Goal: Task Accomplishment & Management: Manage account settings

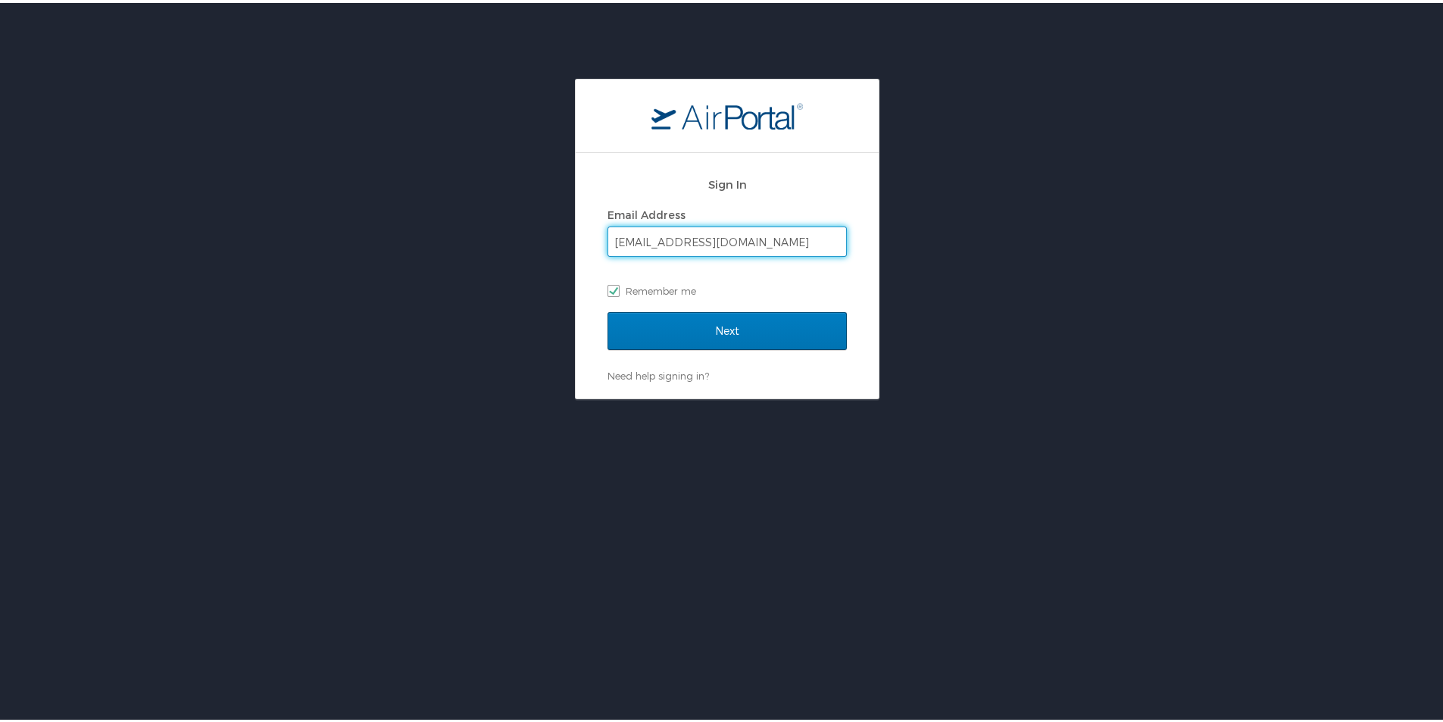
click at [769, 248] on input "[EMAIL_ADDRESS][DOMAIN_NAME]" at bounding box center [727, 238] width 238 height 29
click at [703, 335] on input "Next" at bounding box center [727, 328] width 239 height 38
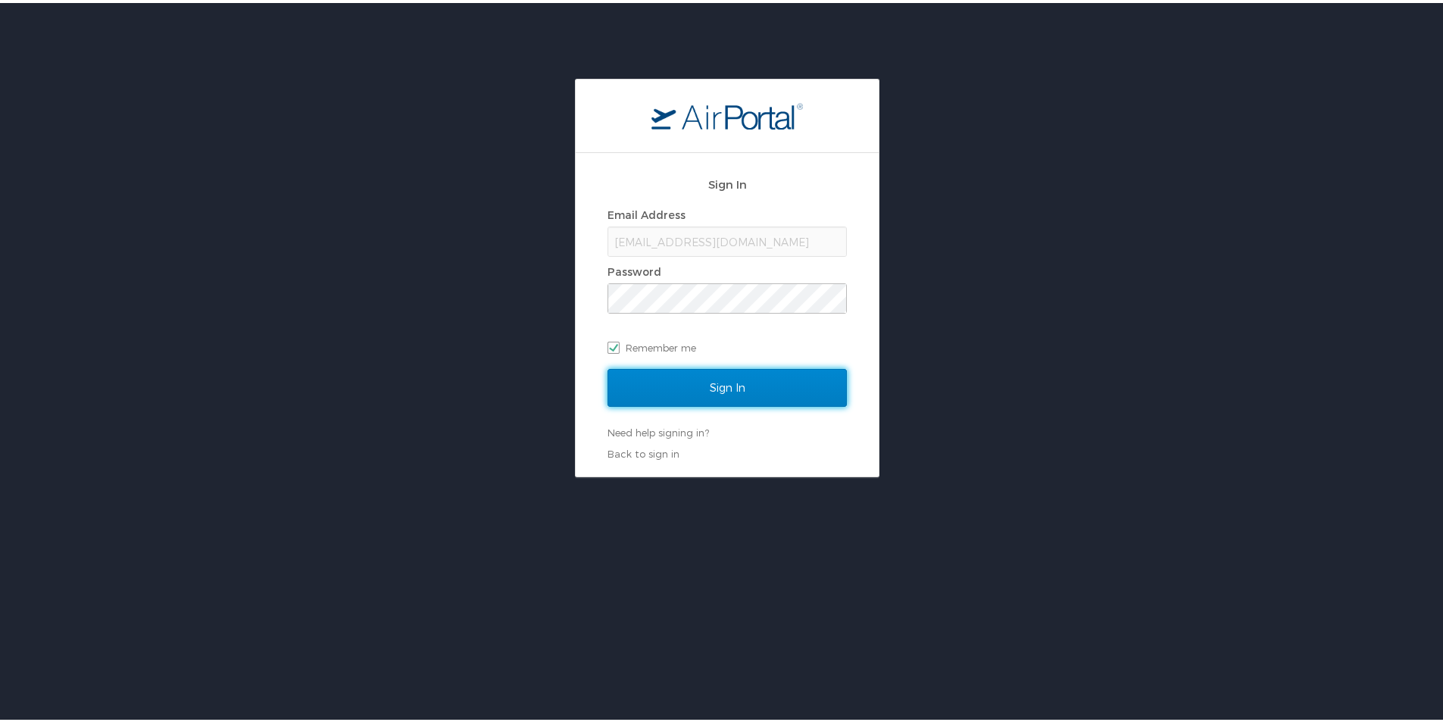
click at [711, 395] on input "Sign In" at bounding box center [727, 385] width 239 height 38
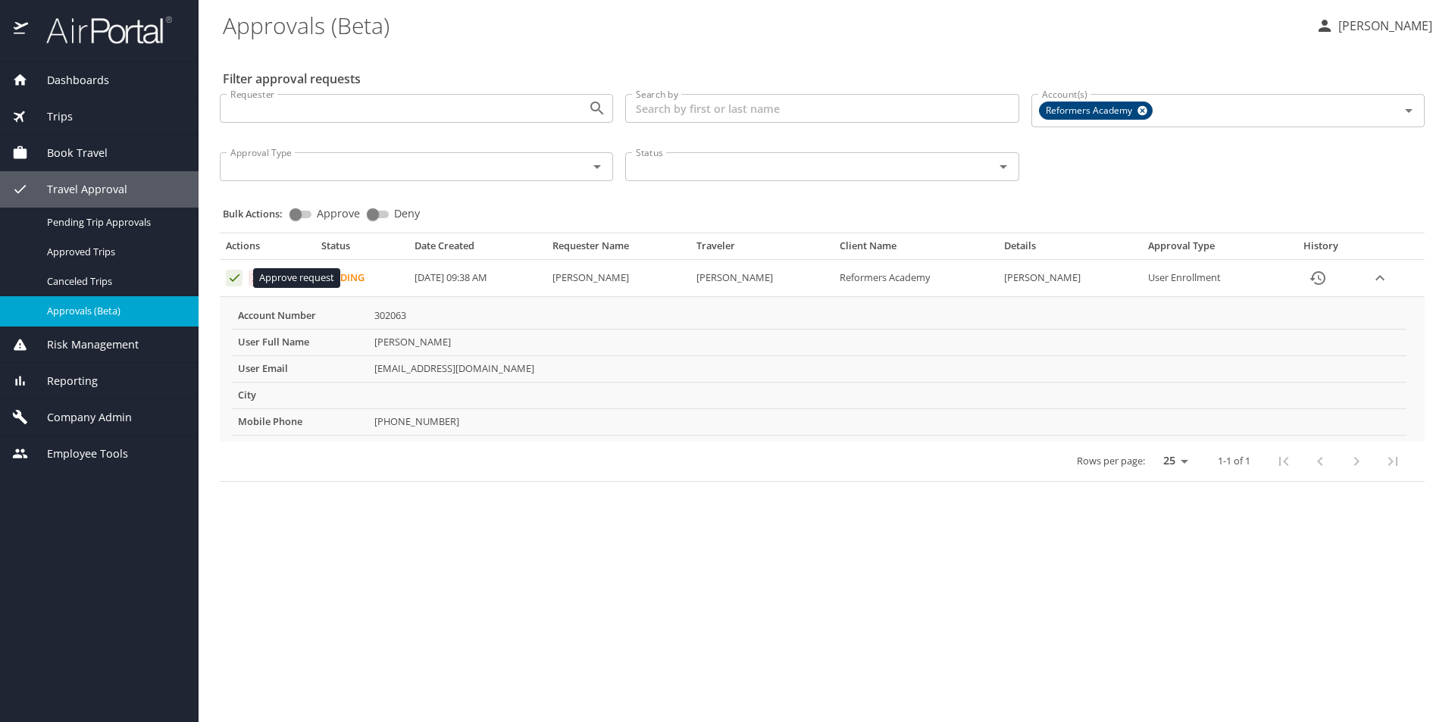
click at [227, 278] on icon "Approval table" at bounding box center [234, 277] width 14 height 14
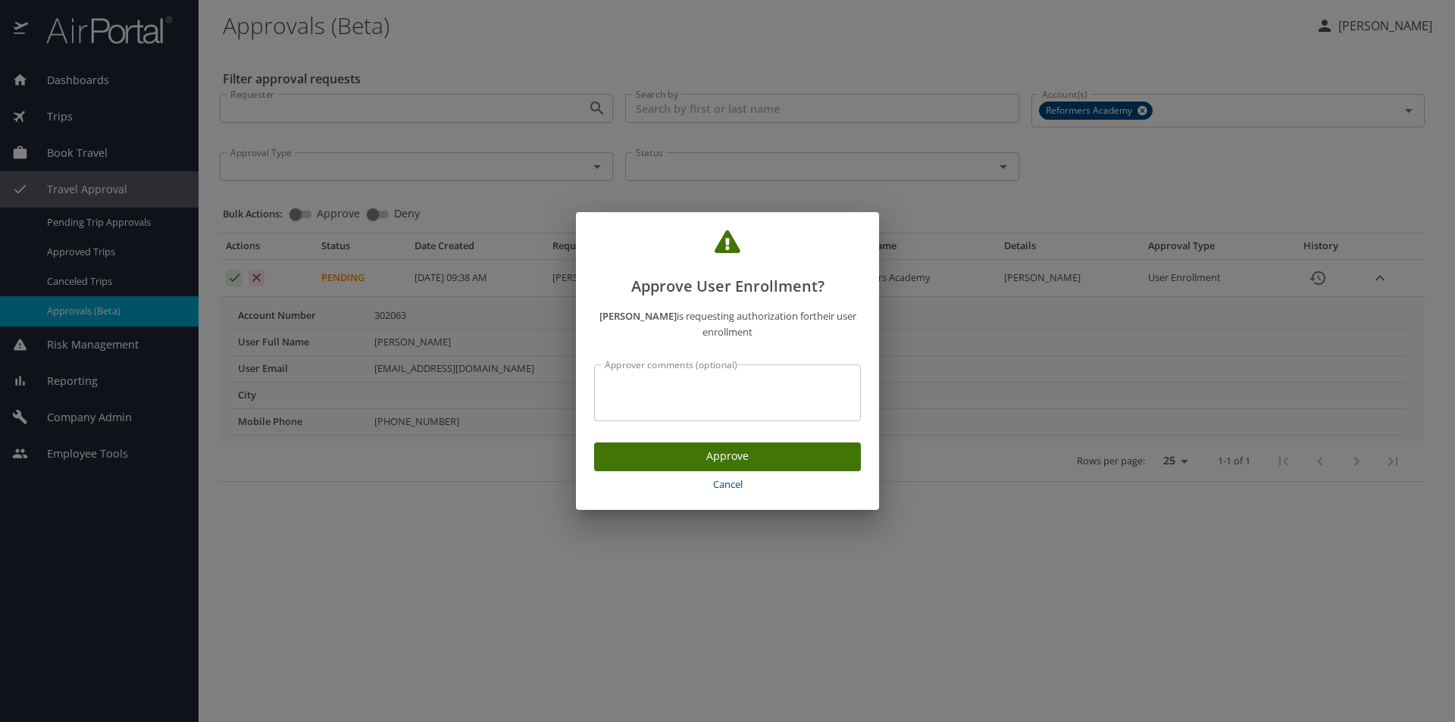
click at [717, 461] on span "Approve" at bounding box center [727, 456] width 242 height 19
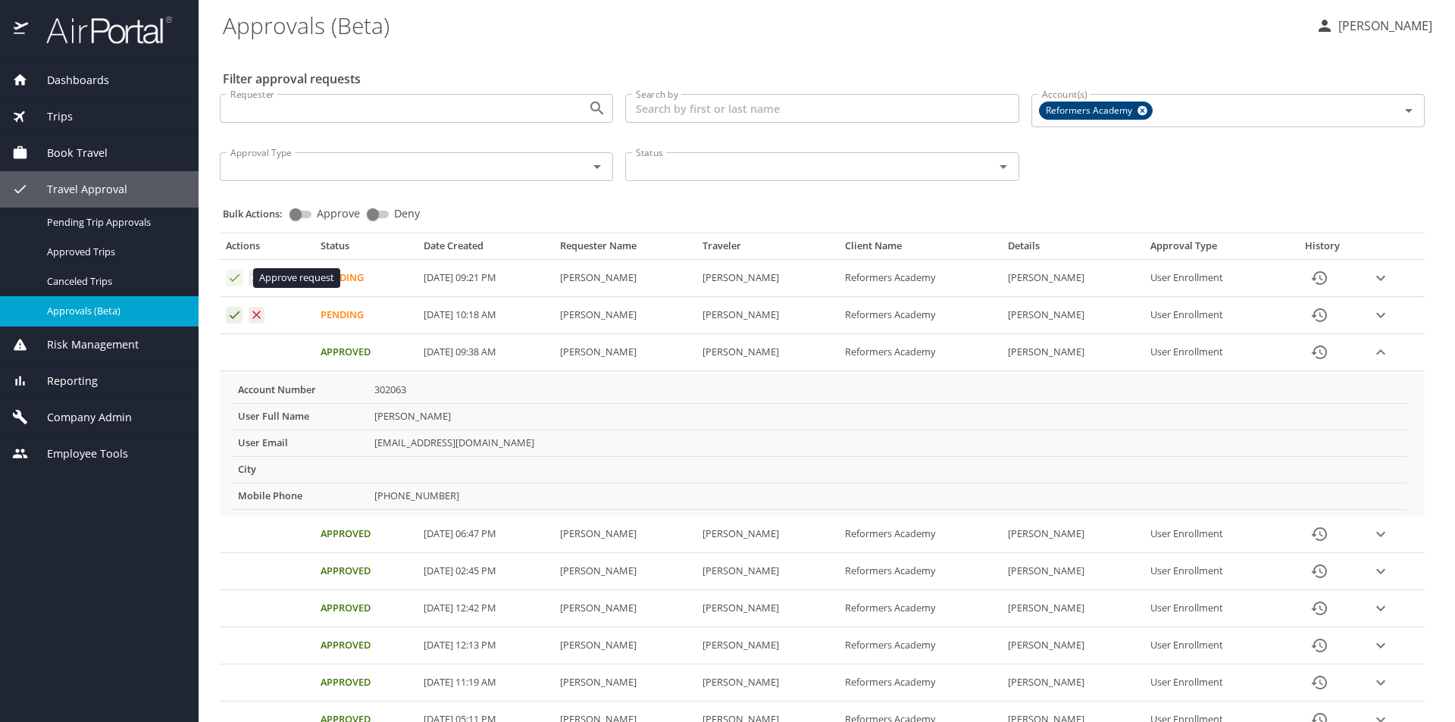
click at [227, 279] on icon "Approval table" at bounding box center [234, 277] width 14 height 14
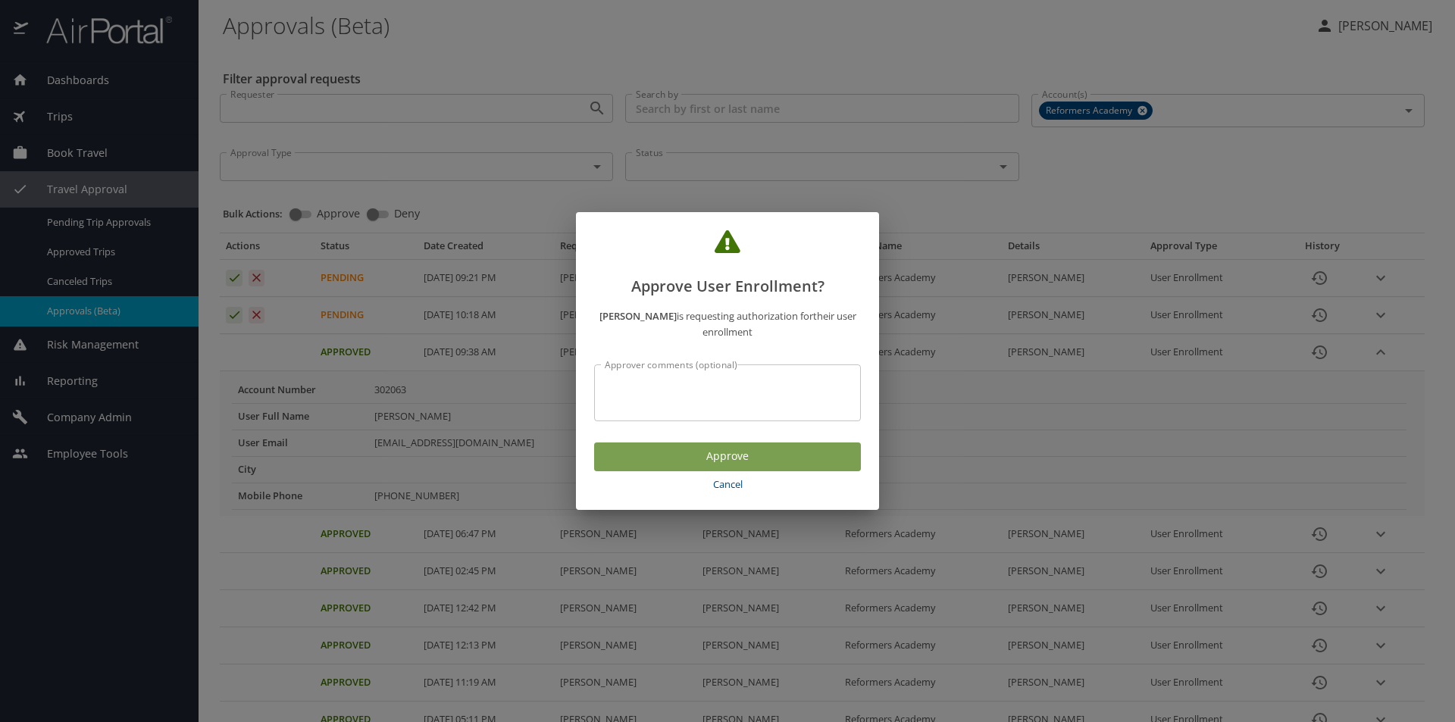
click at [685, 450] on span "Approve" at bounding box center [727, 456] width 242 height 19
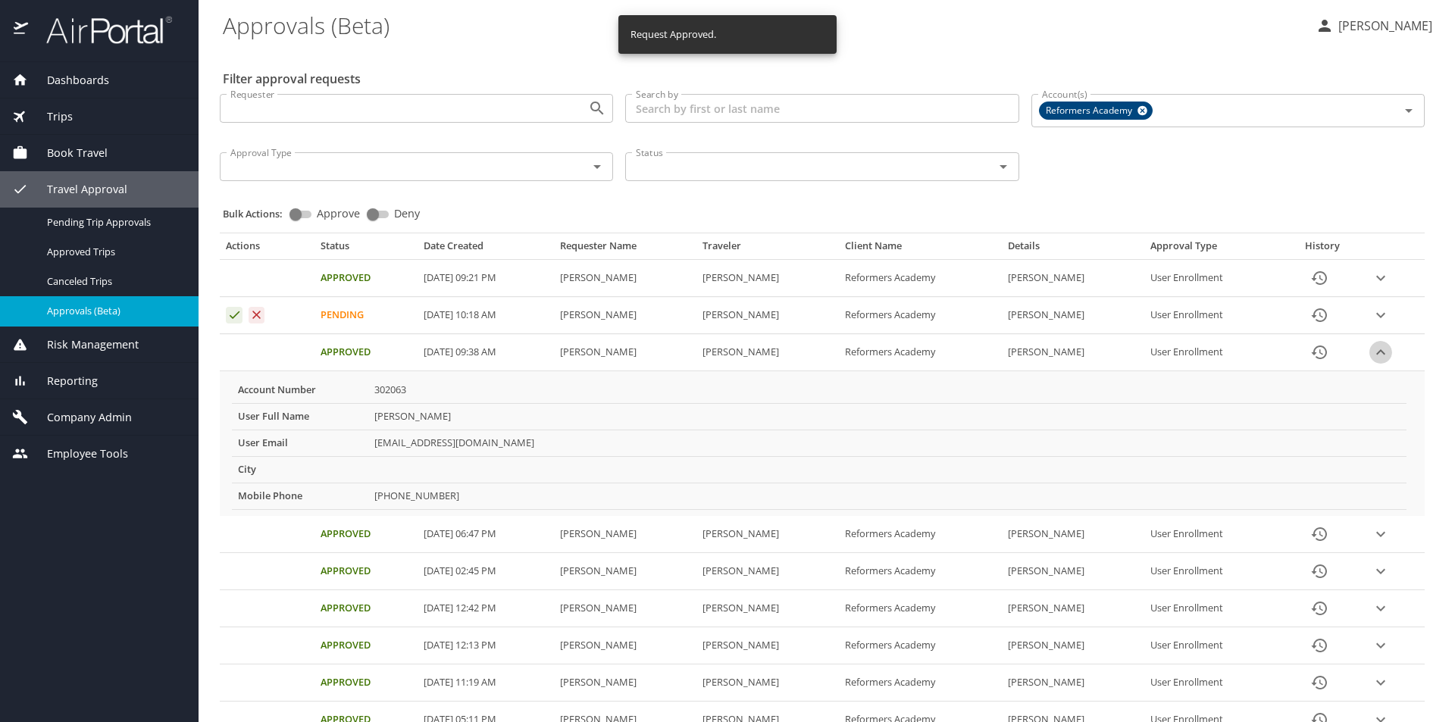
click at [1376, 354] on icon "expand row" at bounding box center [1380, 352] width 18 height 18
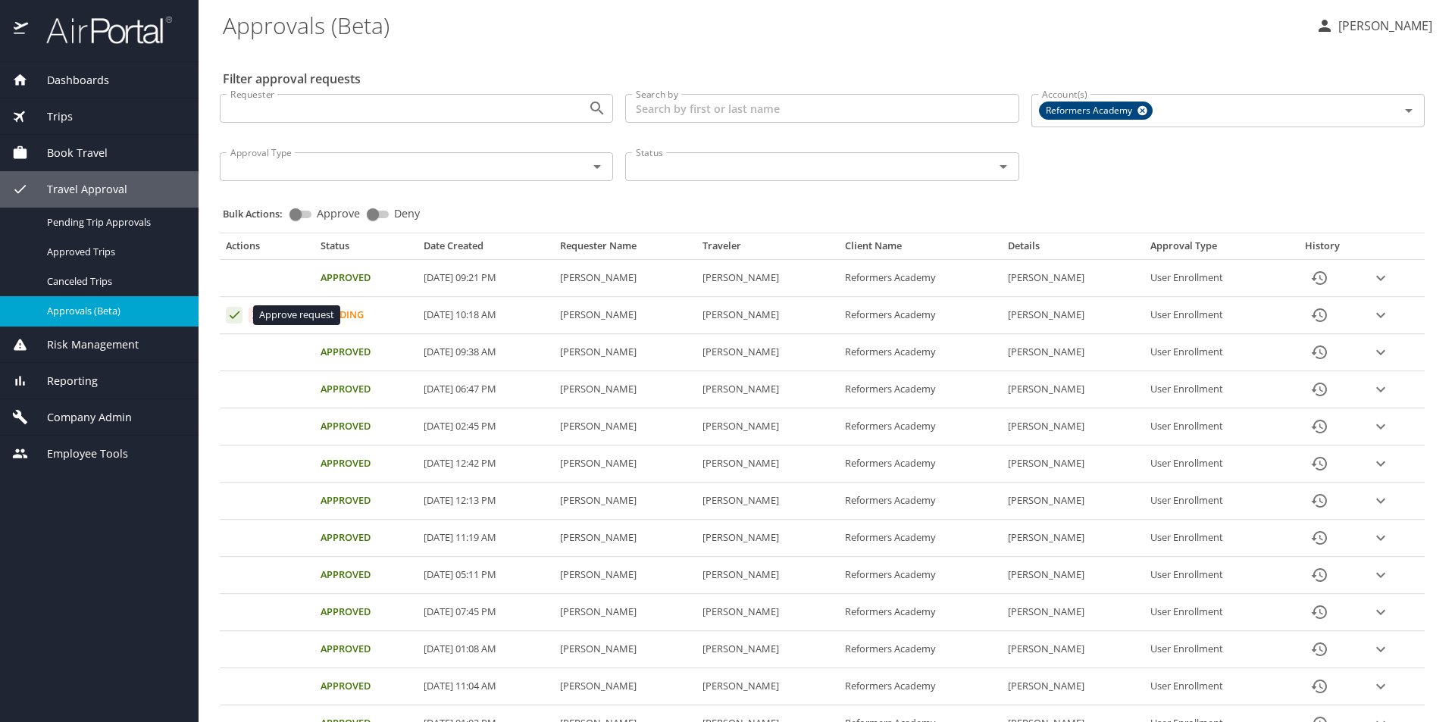
click at [233, 317] on icon "Approval table" at bounding box center [234, 315] width 14 height 14
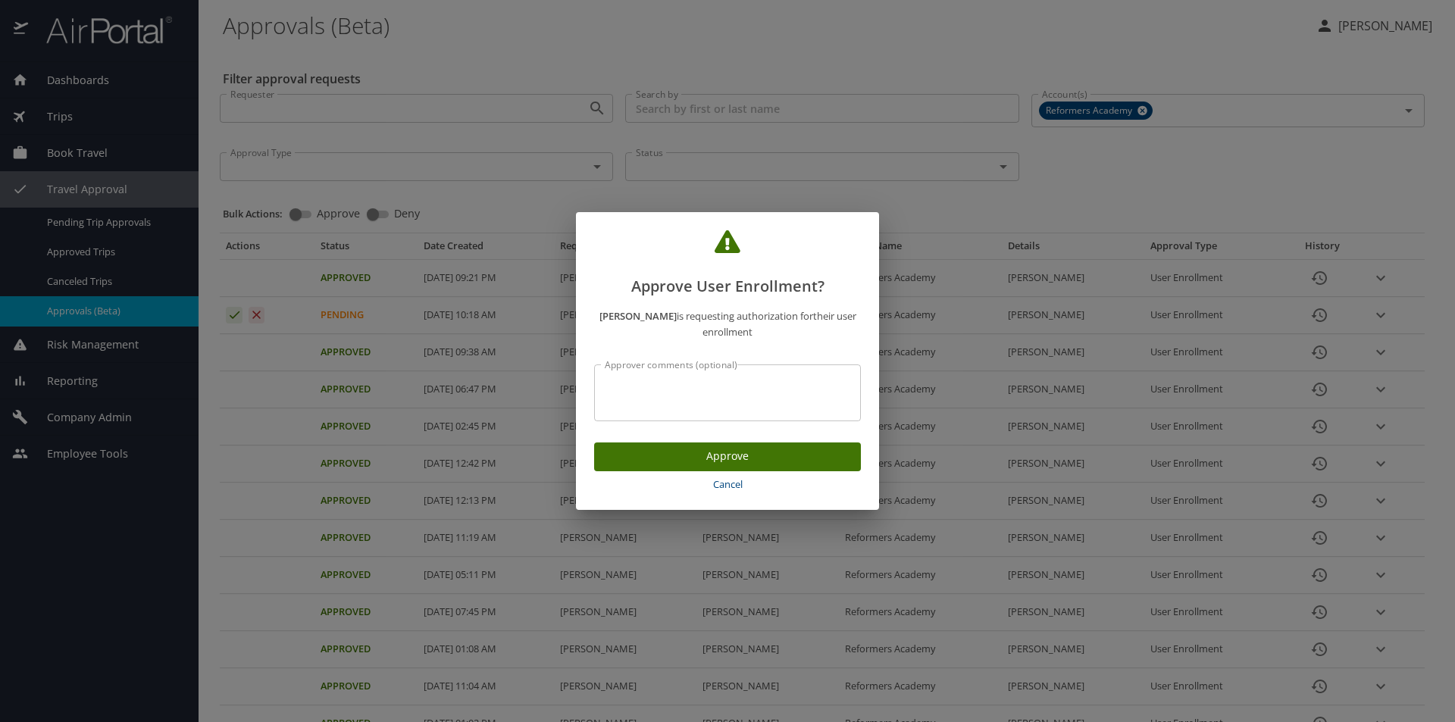
click at [702, 454] on span "Approve" at bounding box center [727, 456] width 242 height 19
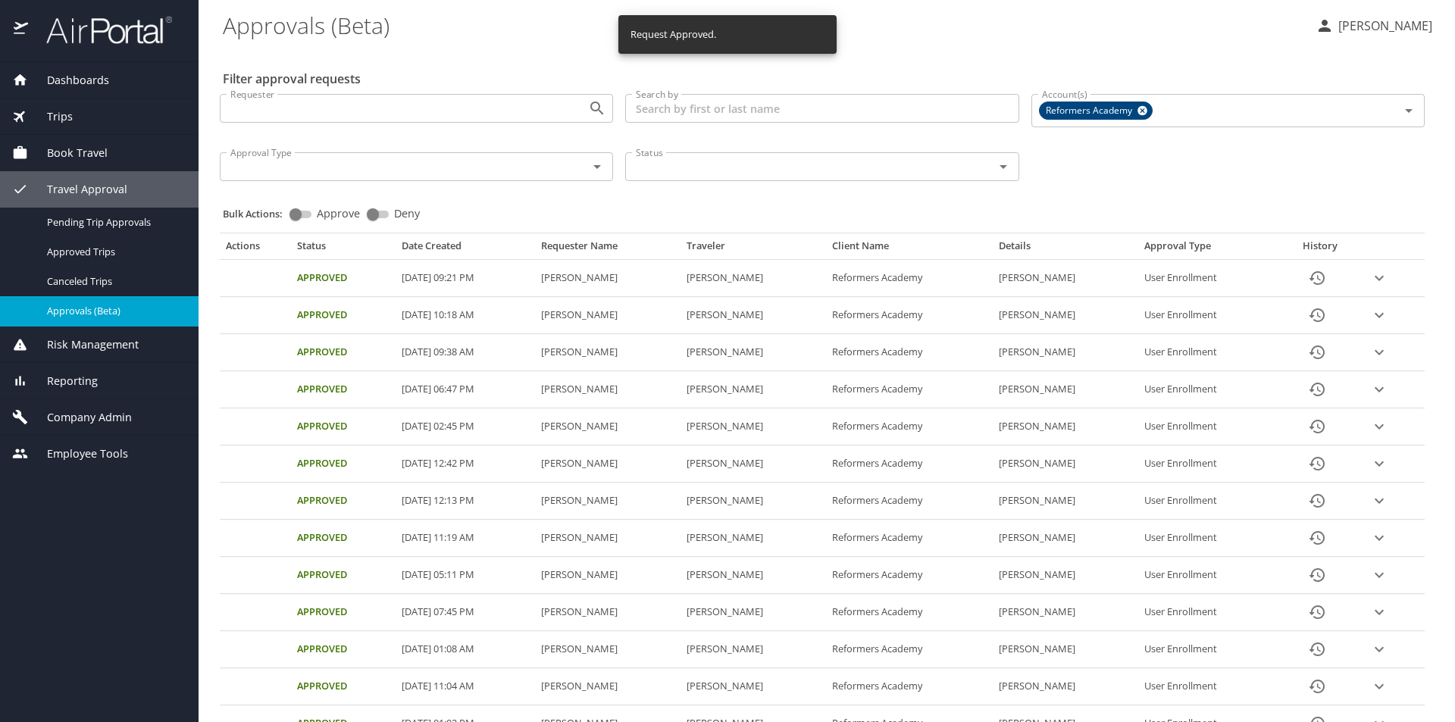
click at [23, 109] on icon at bounding box center [20, 116] width 22 height 22
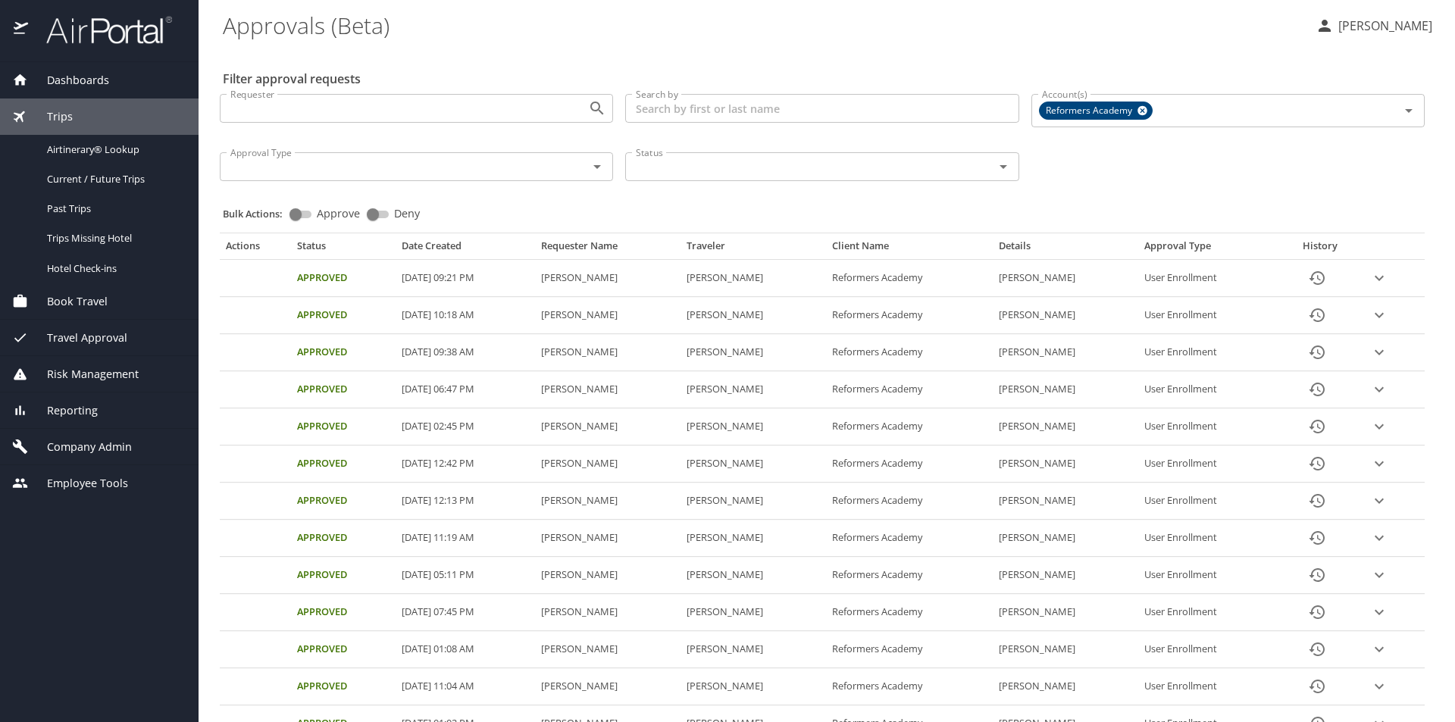
click at [86, 332] on span "Travel Approval" at bounding box center [77, 338] width 99 height 17
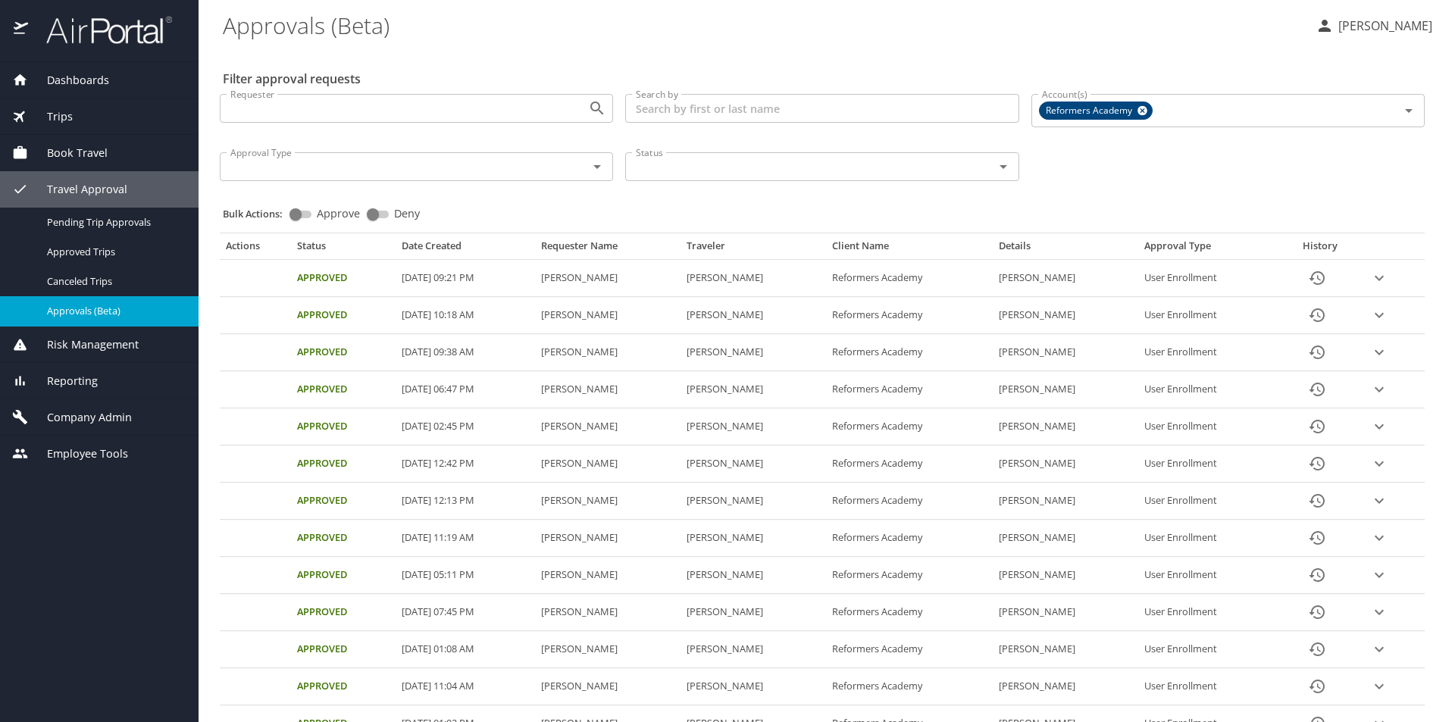
drag, startPoint x: 549, startPoint y: 426, endPoint x: 646, endPoint y: 431, distance: 97.1
click at [646, 431] on td "Rebekah Staples" at bounding box center [607, 426] width 145 height 37
click at [1376, 429] on icon "expand row" at bounding box center [1379, 426] width 18 height 18
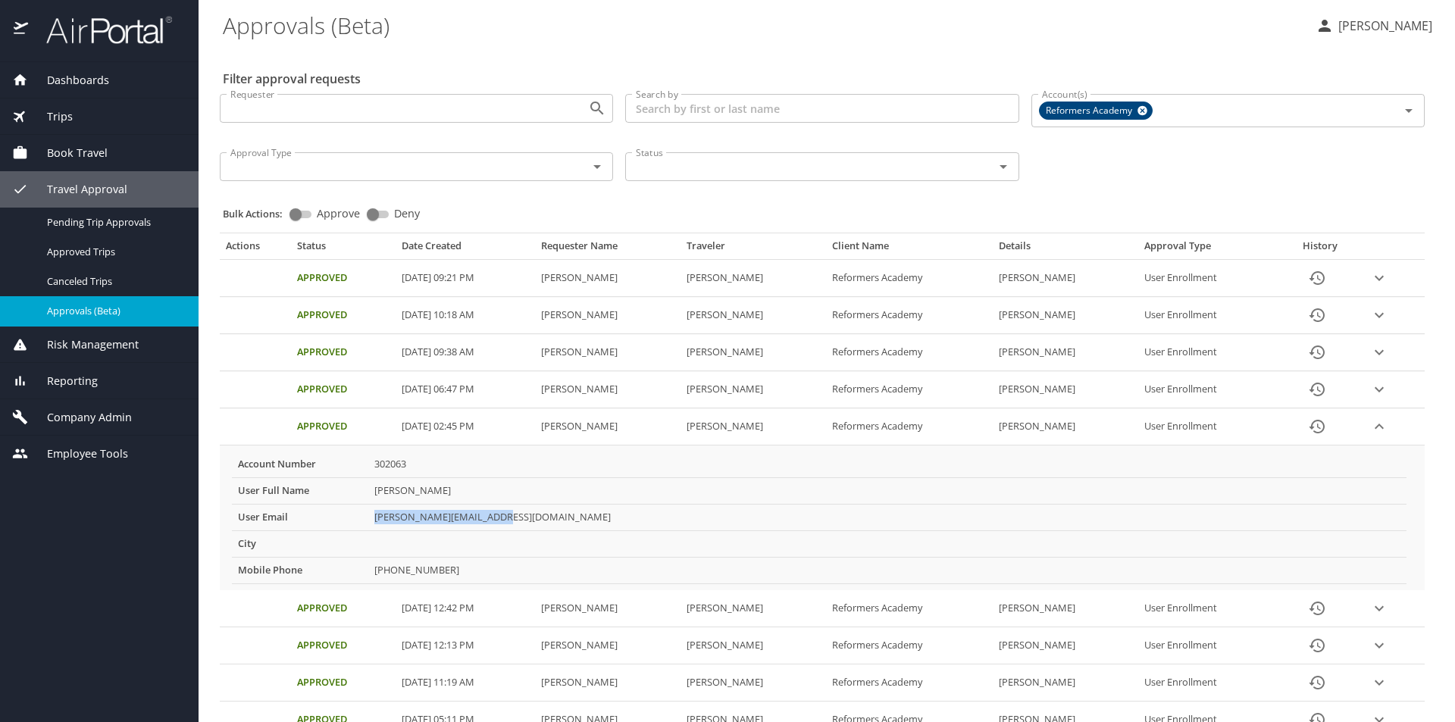
drag, startPoint x: 502, startPoint y: 516, endPoint x: 374, endPoint y: 520, distance: 128.1
click at [374, 520] on td "rebekah@fsstrategies.com" at bounding box center [887, 517] width 1038 height 27
copy td "rebekah@fsstrategies.com"
click at [1378, 427] on icon "expand row" at bounding box center [1378, 426] width 9 height 5
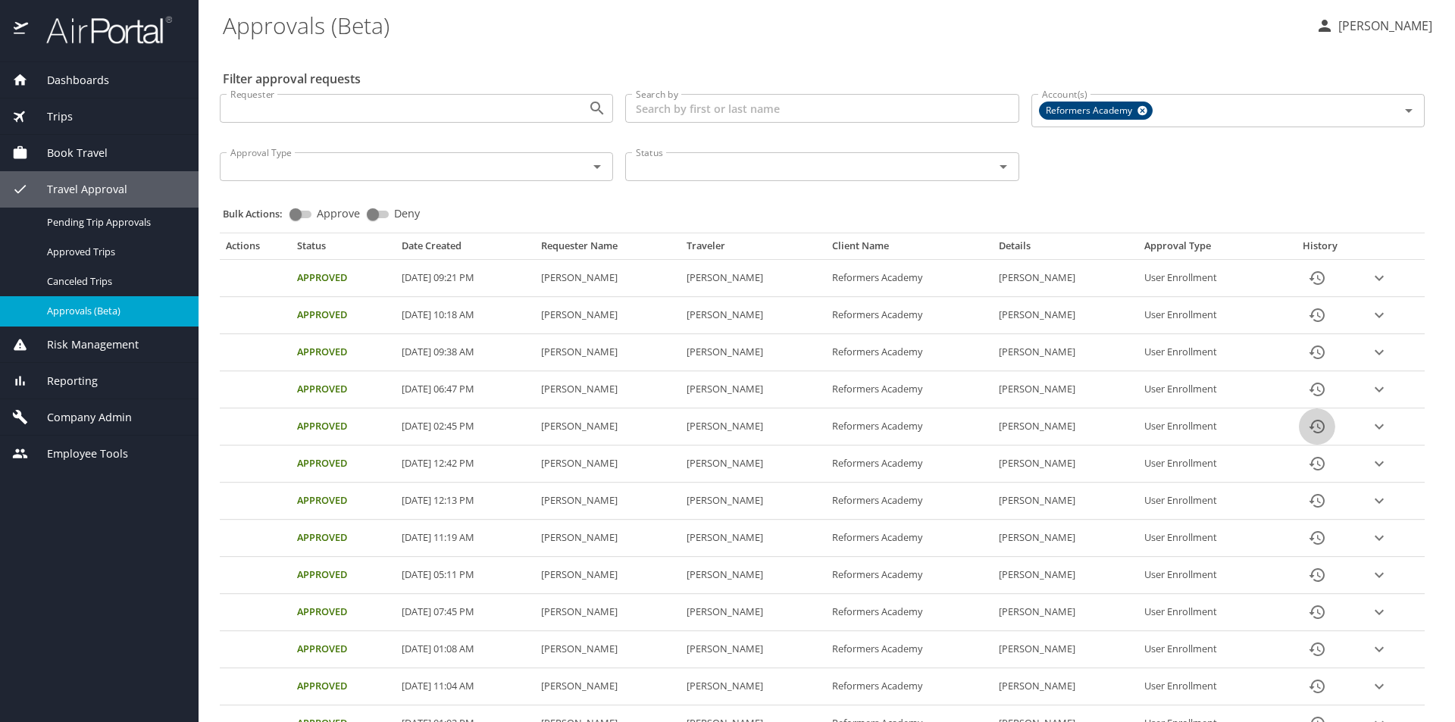
click at [1320, 426] on icon "History" at bounding box center [1317, 426] width 18 height 18
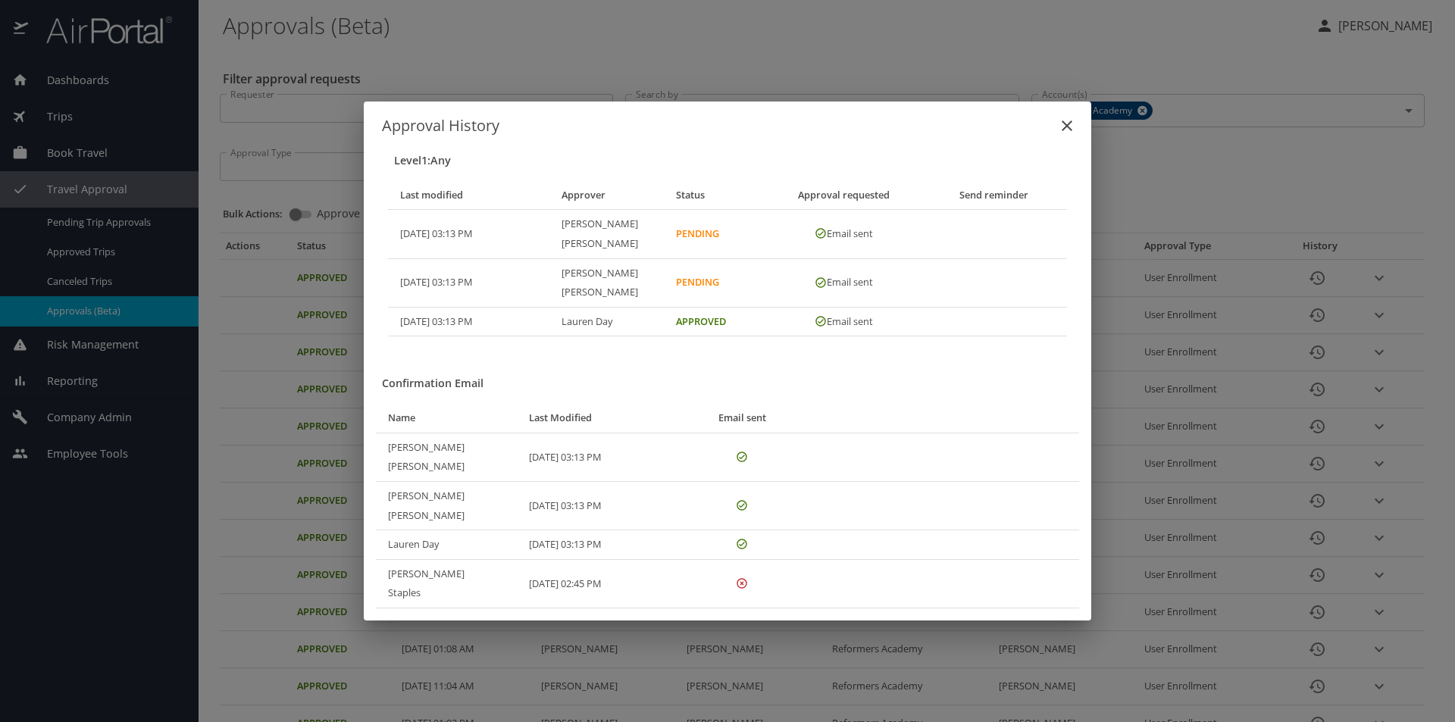
drag, startPoint x: 543, startPoint y: 464, endPoint x: 685, endPoint y: 525, distance: 154.8
click at [685, 525] on tbody "Heather McDaniel 09/03/2025, 03:13 PM Tracy Tilus 09/03/2025, 03:13 PM Lauren D…" at bounding box center [727, 520] width 703 height 175
click at [741, 578] on icon "Confirmation email table" at bounding box center [742, 583] width 10 height 10
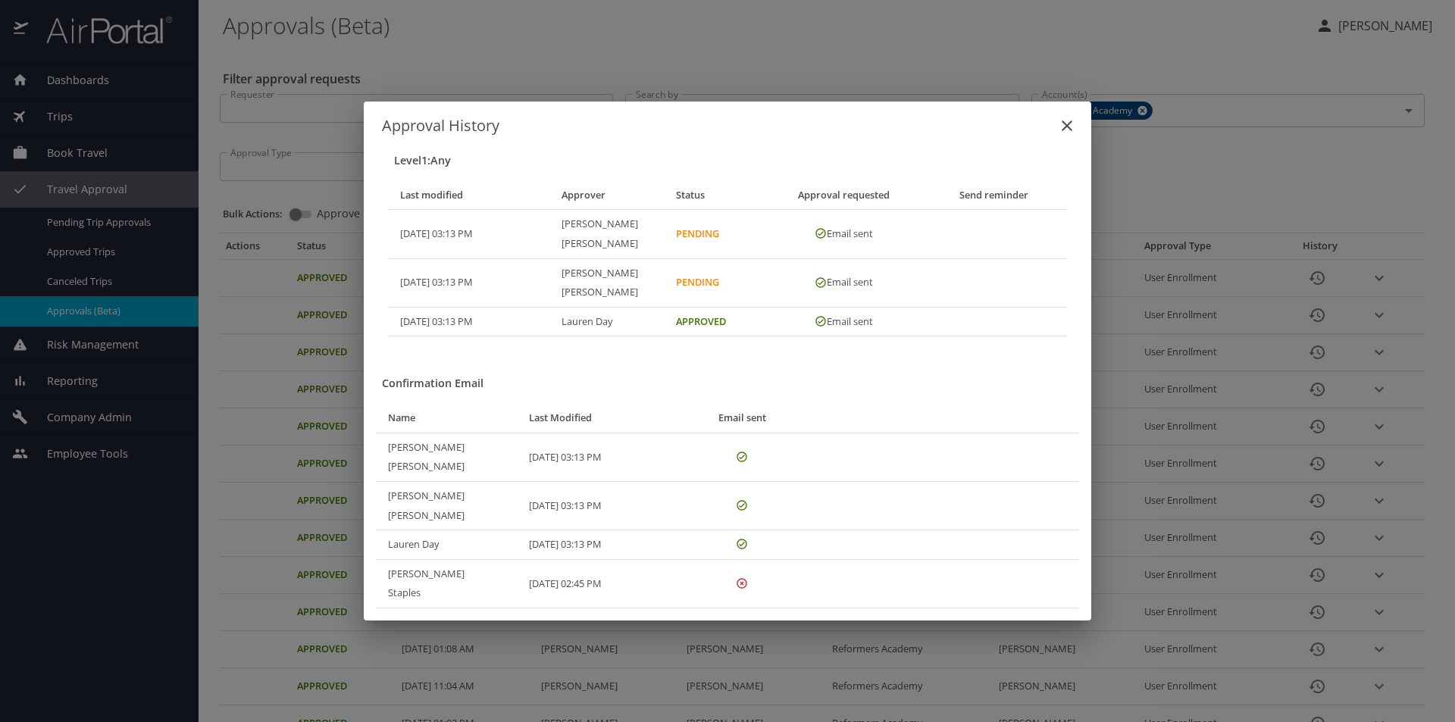
click at [660, 530] on td "09/03/2025, 03:13 PM" at bounding box center [605, 545] width 176 height 30
click at [1065, 131] on icon "close" at bounding box center [1067, 125] width 11 height 11
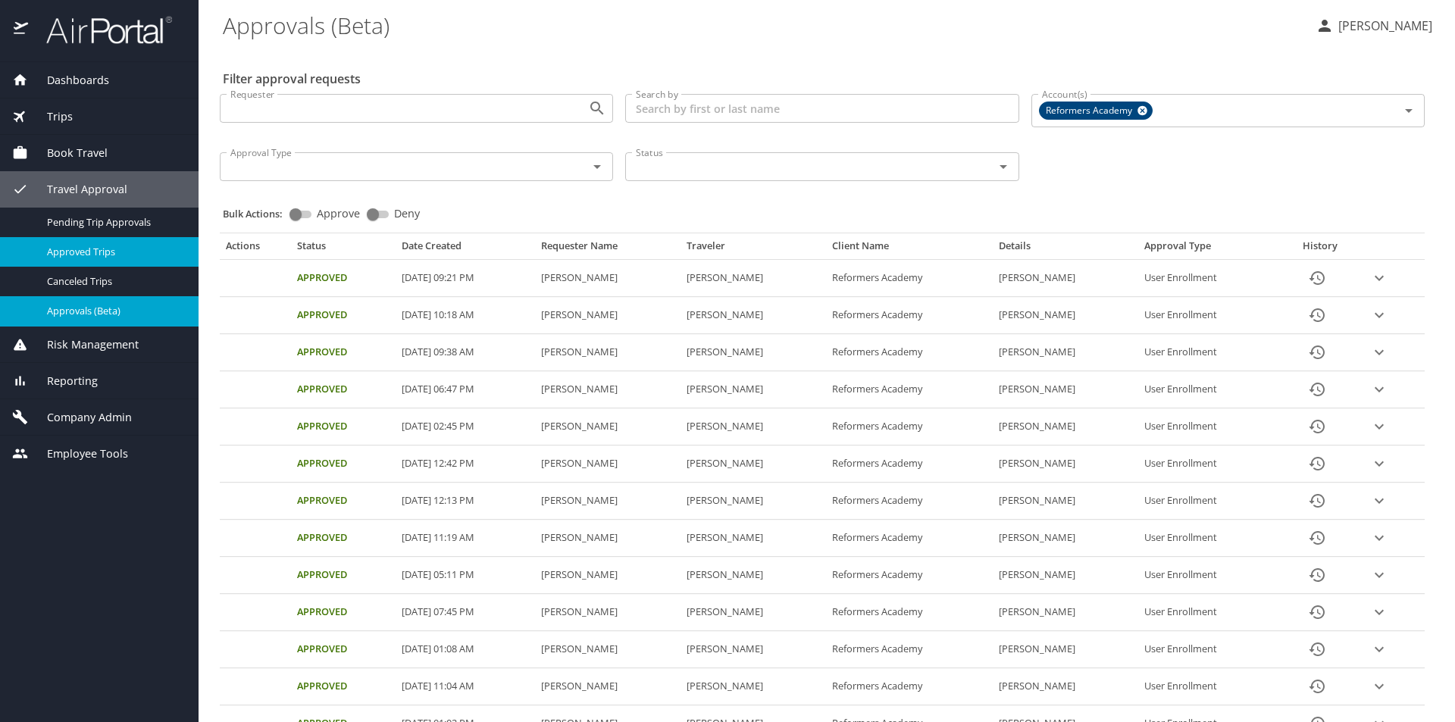
click at [71, 252] on span "Approved Trips" at bounding box center [113, 252] width 133 height 14
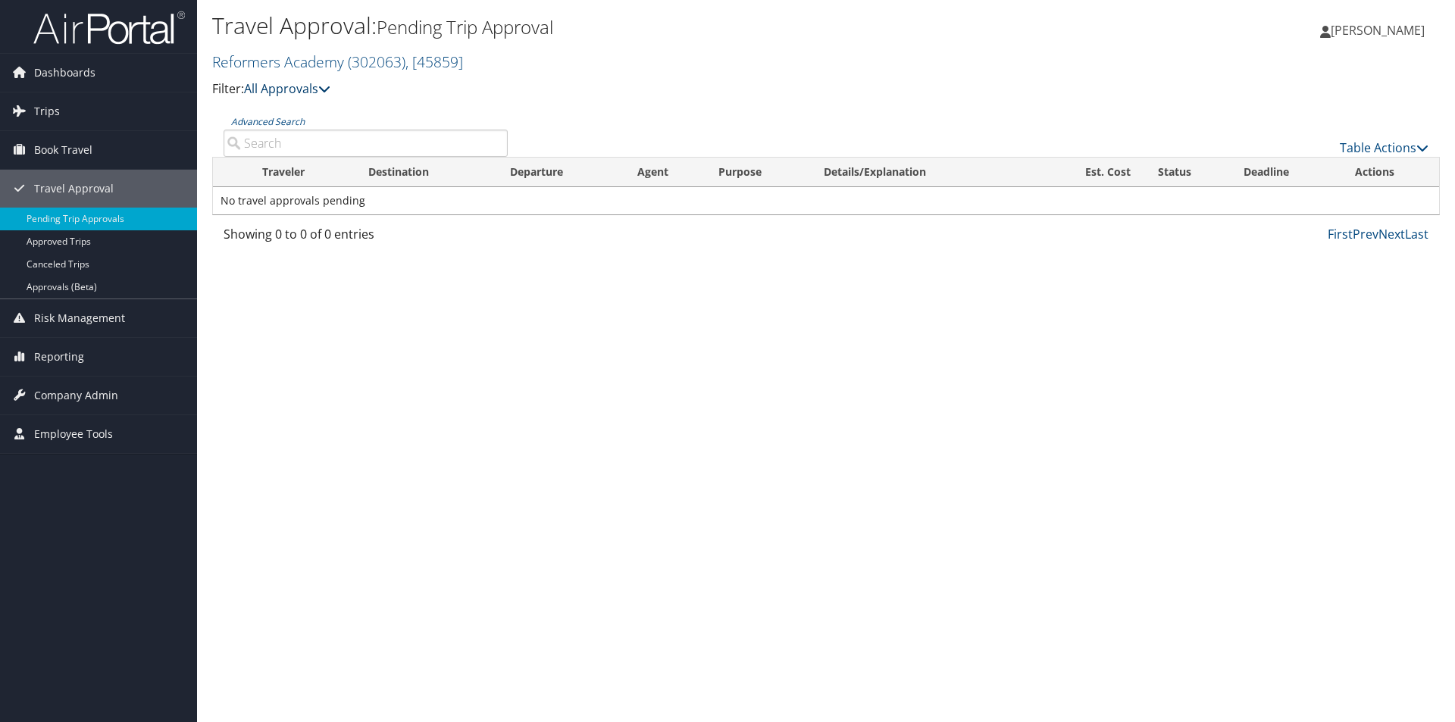
click at [291, 92] on link "All Approvals" at bounding box center [287, 88] width 86 height 17
click at [1390, 145] on link "Table Actions" at bounding box center [1384, 147] width 89 height 17
click at [981, 120] on div at bounding box center [727, 361] width 1455 height 722
click at [255, 124] on link "Advanced Search" at bounding box center [267, 121] width 73 height 13
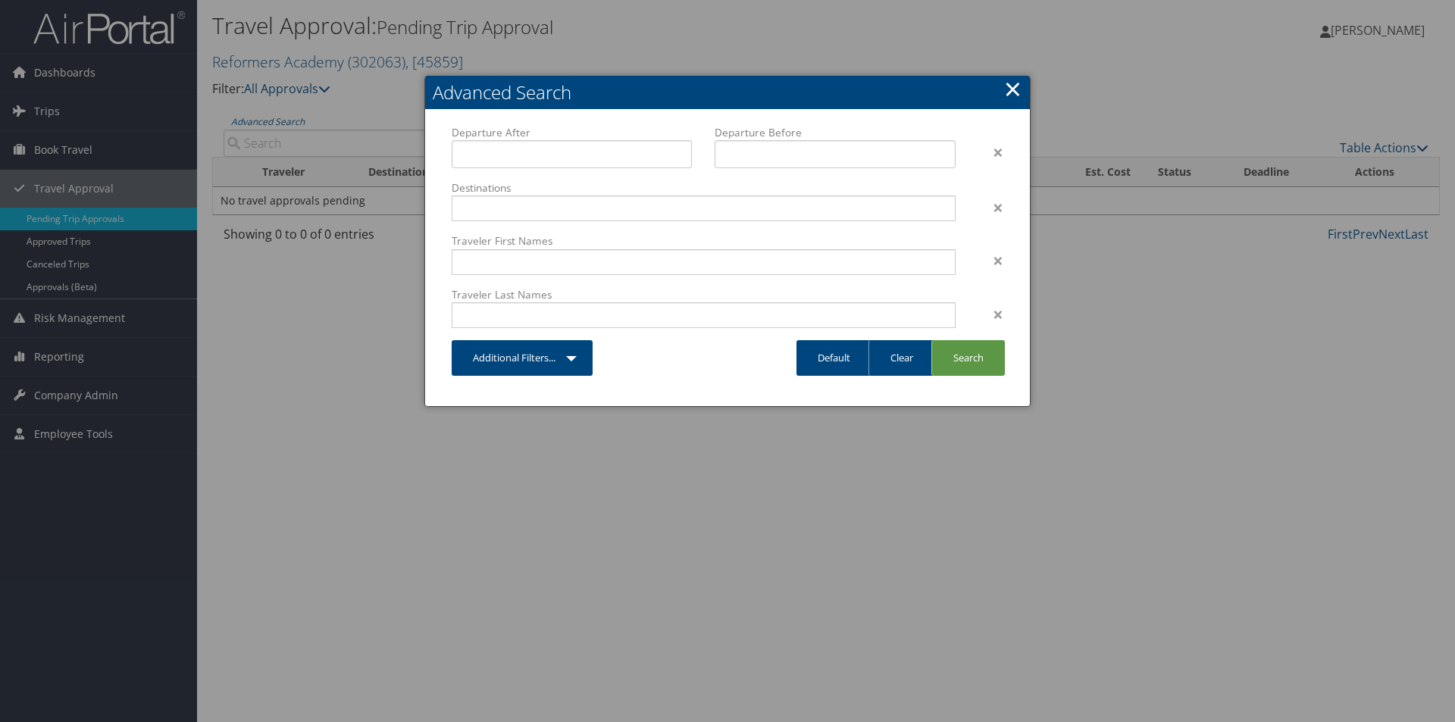
click at [1015, 94] on link "×" at bounding box center [1012, 88] width 17 height 30
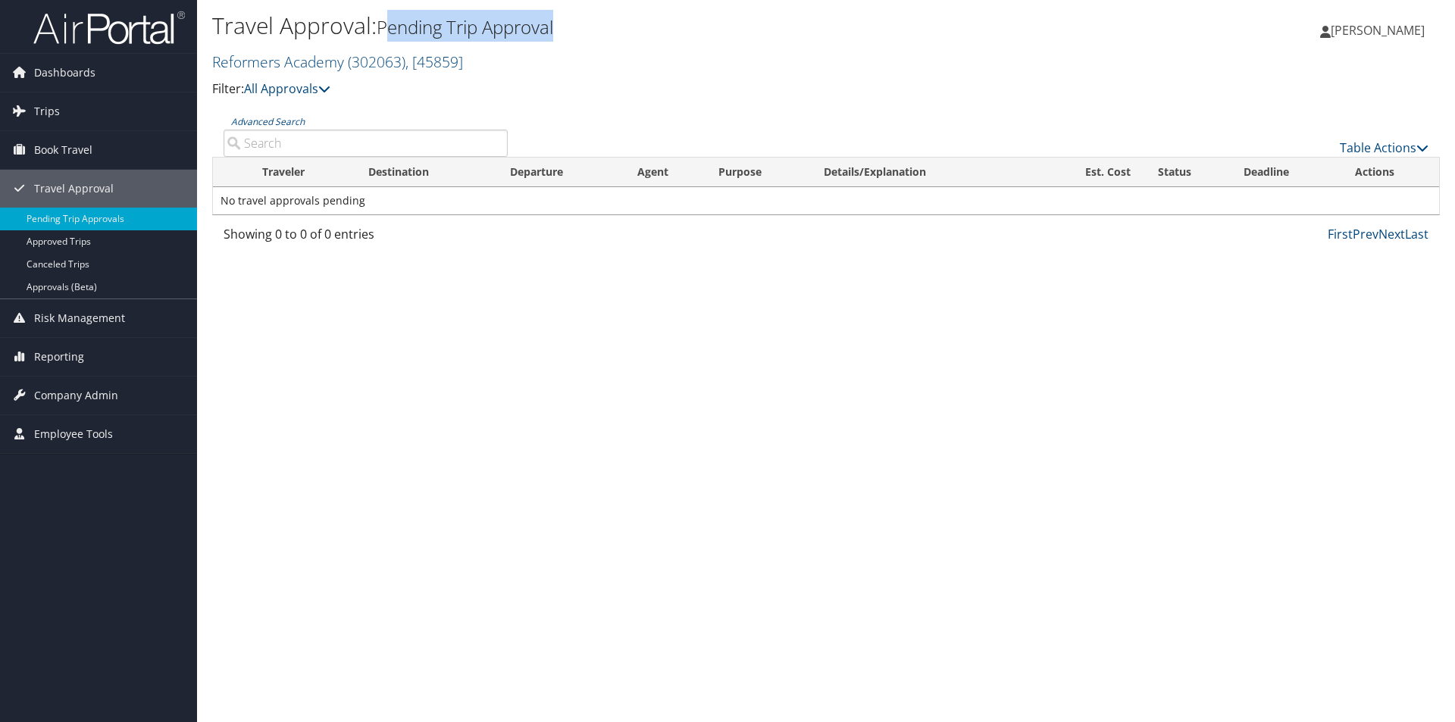
drag, startPoint x: 400, startPoint y: 31, endPoint x: 622, endPoint y: 39, distance: 222.1
click at [622, 39] on h1 "Travel Approval: Pending Trip Approval" at bounding box center [621, 26] width 818 height 32
click at [73, 239] on link "Approved Trips" at bounding box center [98, 241] width 197 height 23
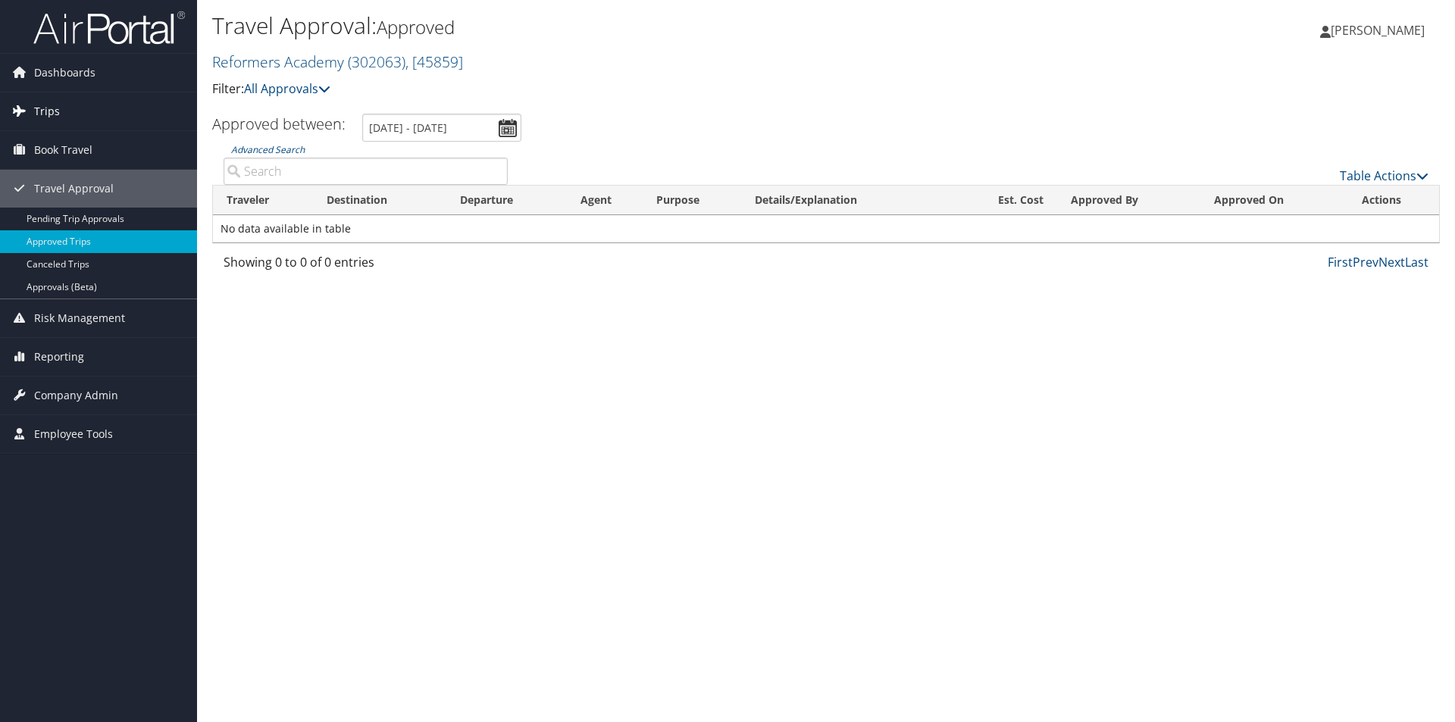
click at [55, 112] on span "Trips" at bounding box center [47, 111] width 26 height 38
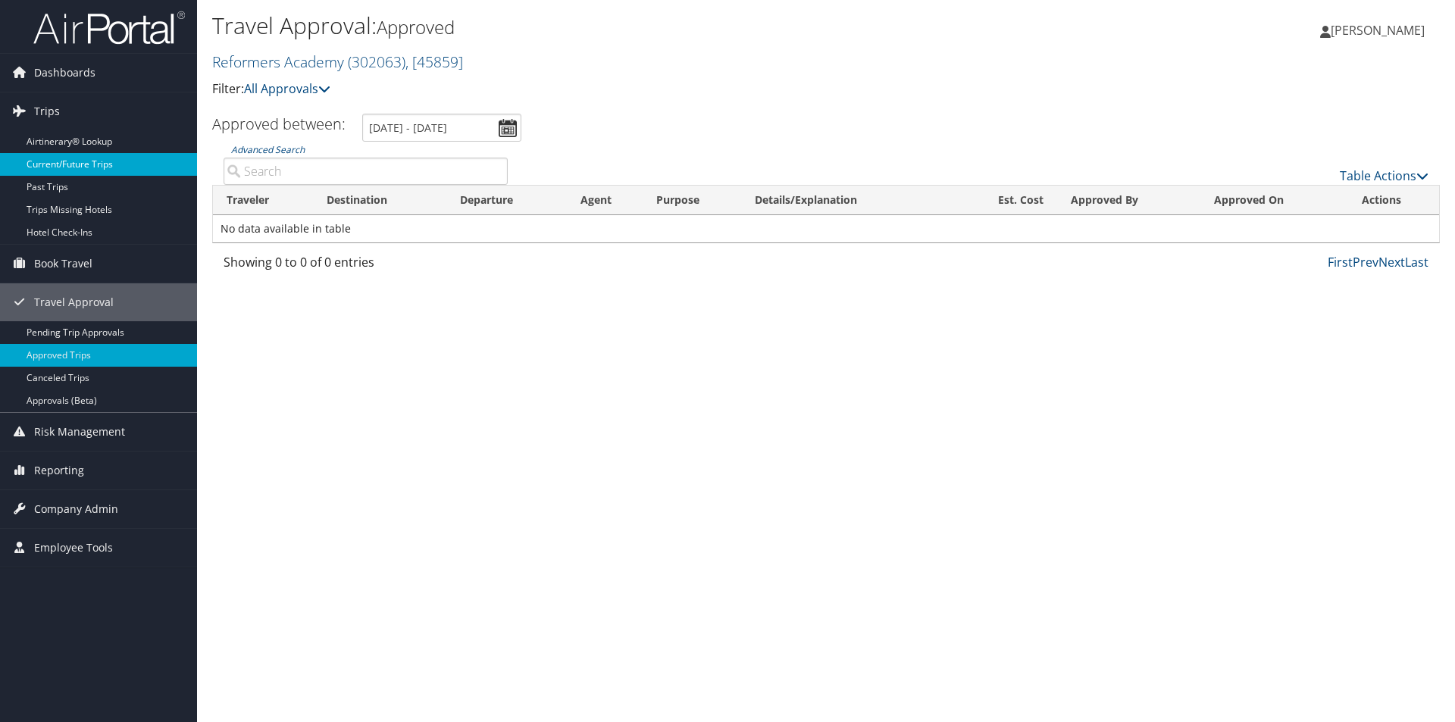
click at [61, 161] on link "Current/Future Trips" at bounding box center [98, 164] width 197 height 23
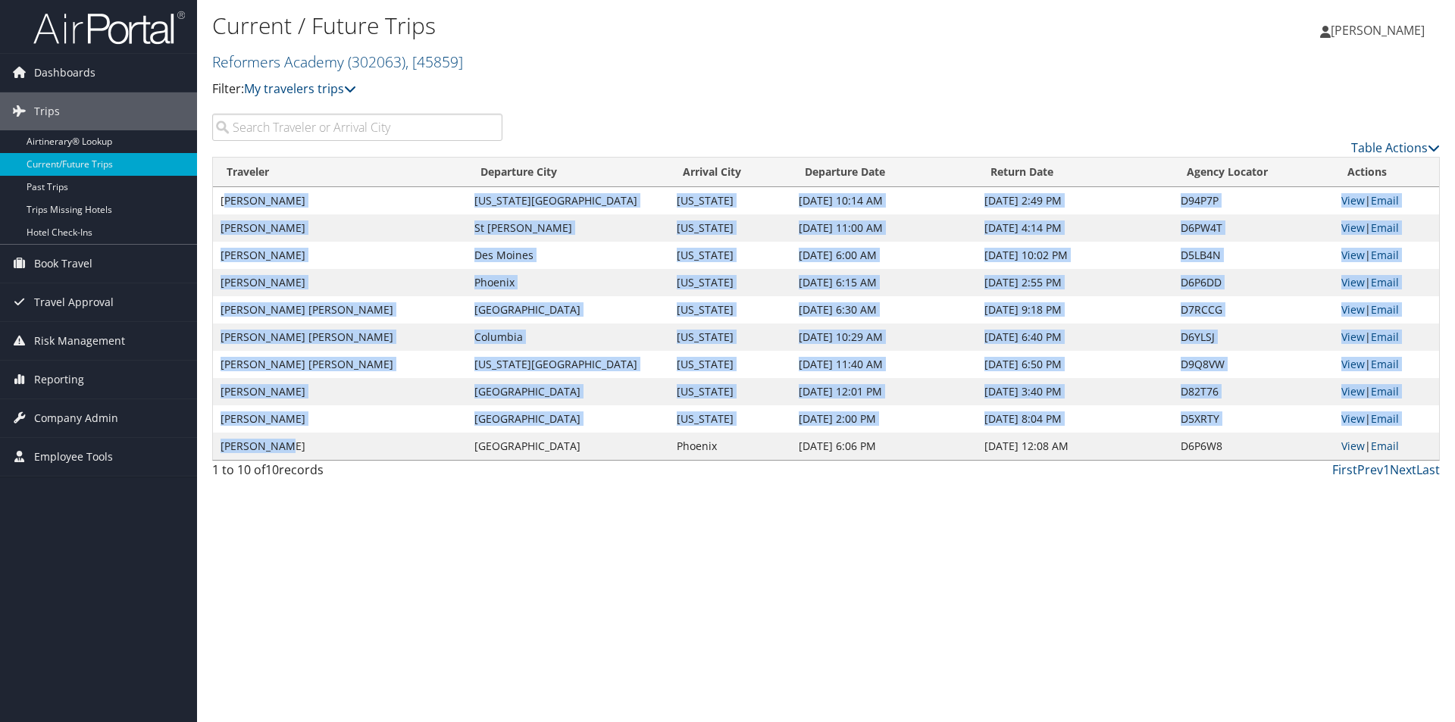
drag, startPoint x: 292, startPoint y: 442, endPoint x: 227, endPoint y: 199, distance: 251.8
click at [227, 199] on tbody "[PERSON_NAME] [US_STATE][GEOGRAPHIC_DATA] [US_STATE] [DATE] 10:14 AM [DATE] 2:4…" at bounding box center [826, 323] width 1226 height 273
click at [224, 196] on td "[PERSON_NAME]" at bounding box center [340, 200] width 254 height 27
click at [222, 196] on td "[PERSON_NAME]" at bounding box center [340, 200] width 254 height 27
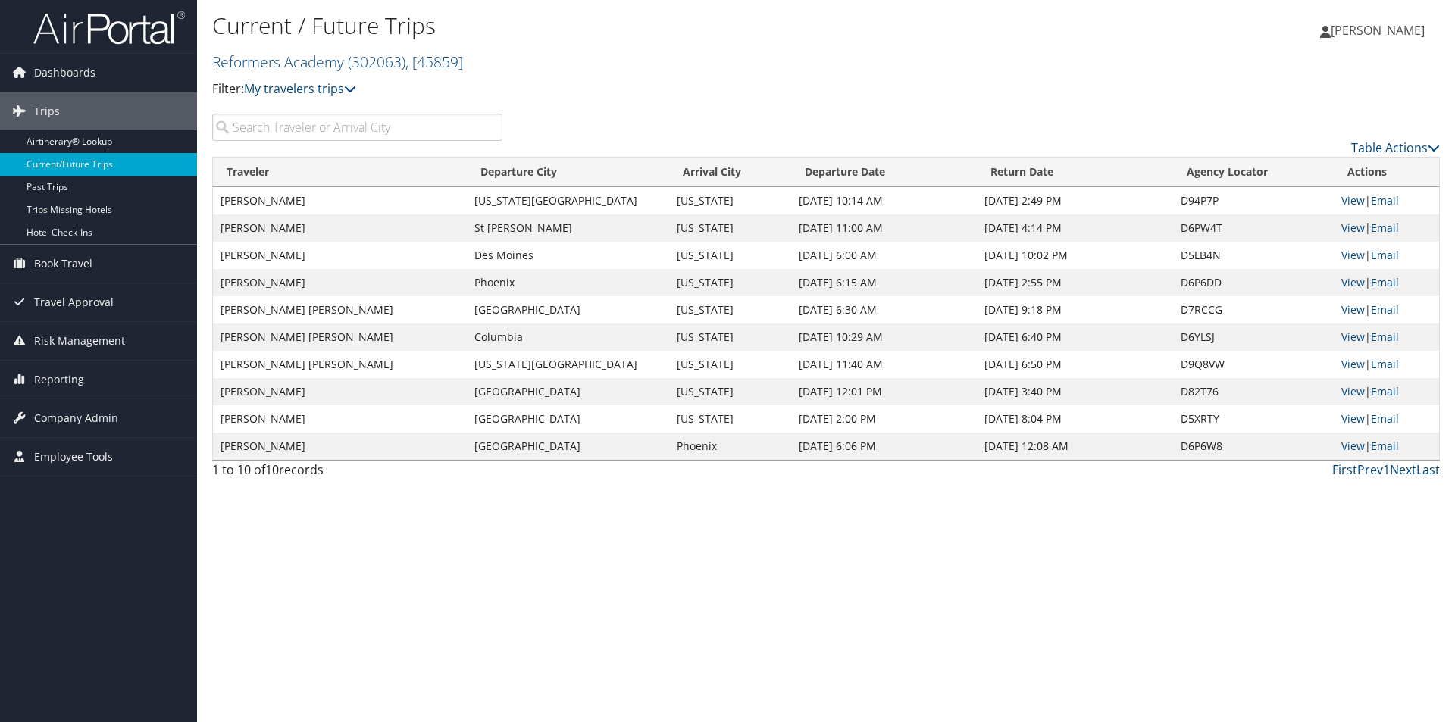
drag, startPoint x: 221, startPoint y: 199, endPoint x: 450, endPoint y: 405, distance: 307.9
click at [450, 405] on tbody "JONATHAN H RICHARD Kansas City Washington Nov 6, 2025 10:14 AM Nov 9, 2025 2:49…" at bounding box center [826, 323] width 1226 height 273
click at [450, 405] on td "CHRISTINE ANNA DOBISCH" at bounding box center [340, 391] width 254 height 27
click at [69, 299] on span "Travel Approval" at bounding box center [74, 302] width 80 height 38
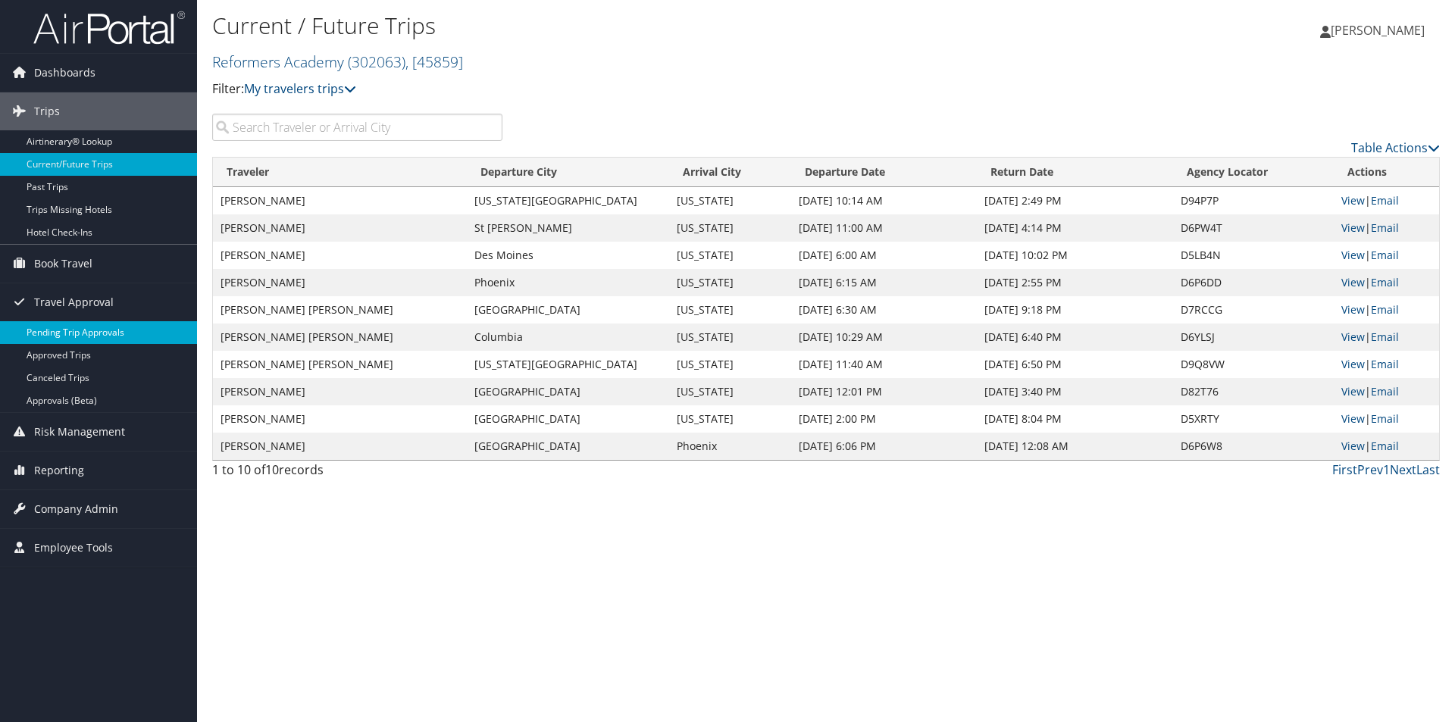
click at [72, 329] on link "Pending Trip Approvals" at bounding box center [98, 332] width 197 height 23
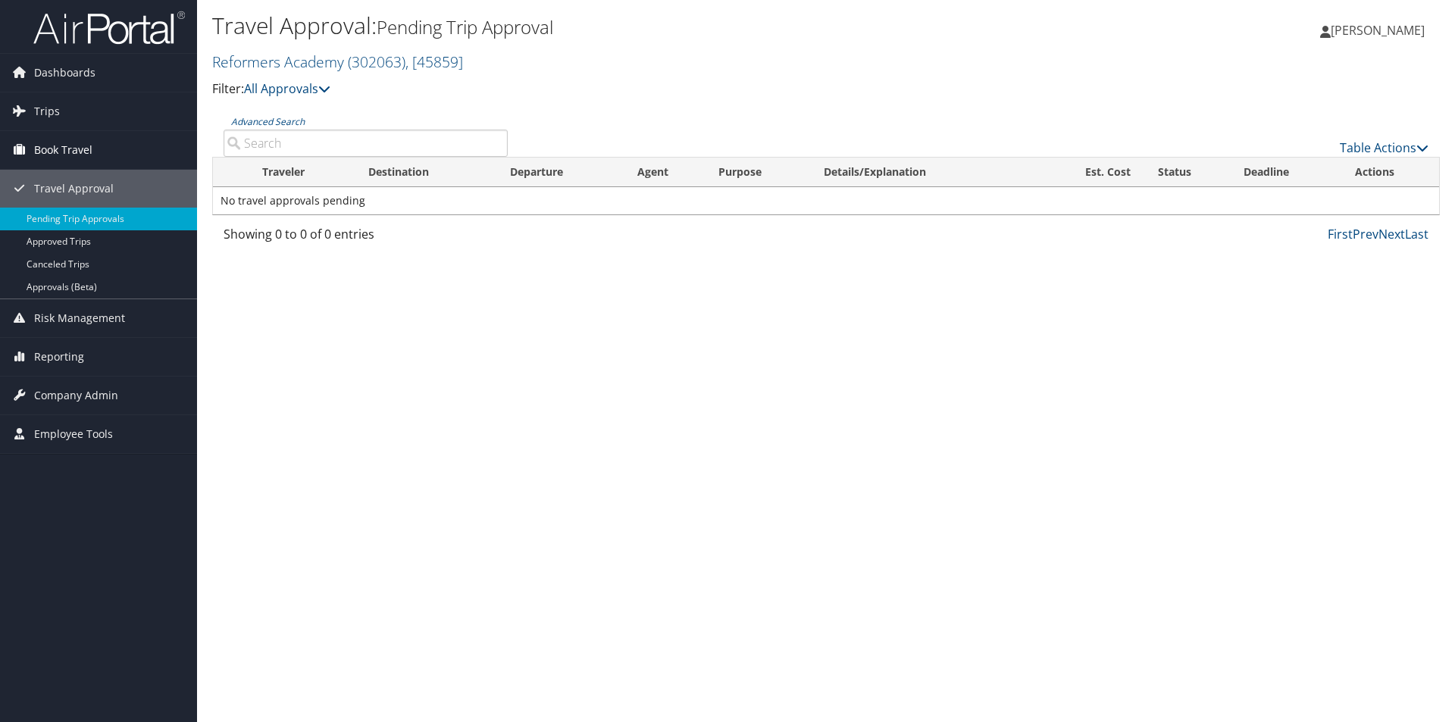
click at [70, 155] on span "Book Travel" at bounding box center [63, 150] width 58 height 38
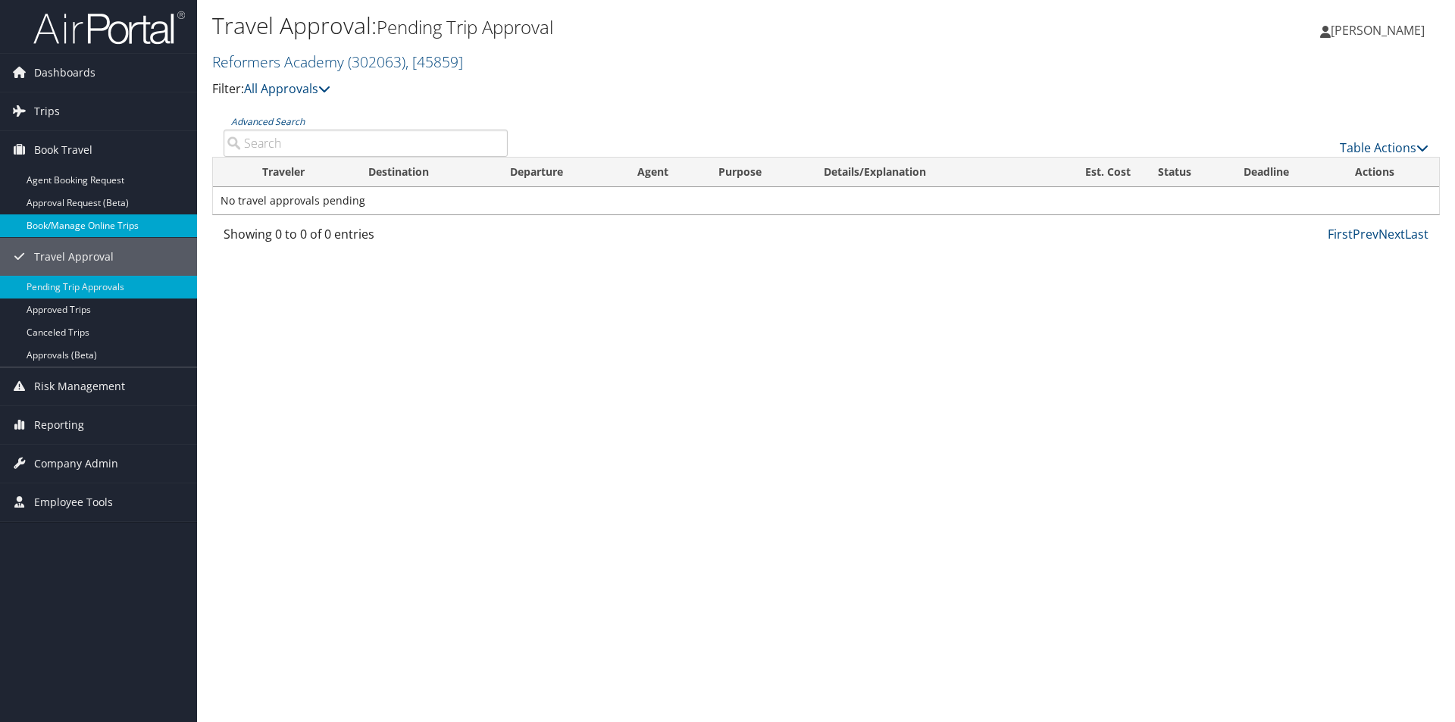
click at [73, 223] on link "Book/Manage Online Trips" at bounding box center [98, 225] width 197 height 23
